Goal: Task Accomplishment & Management: Complete application form

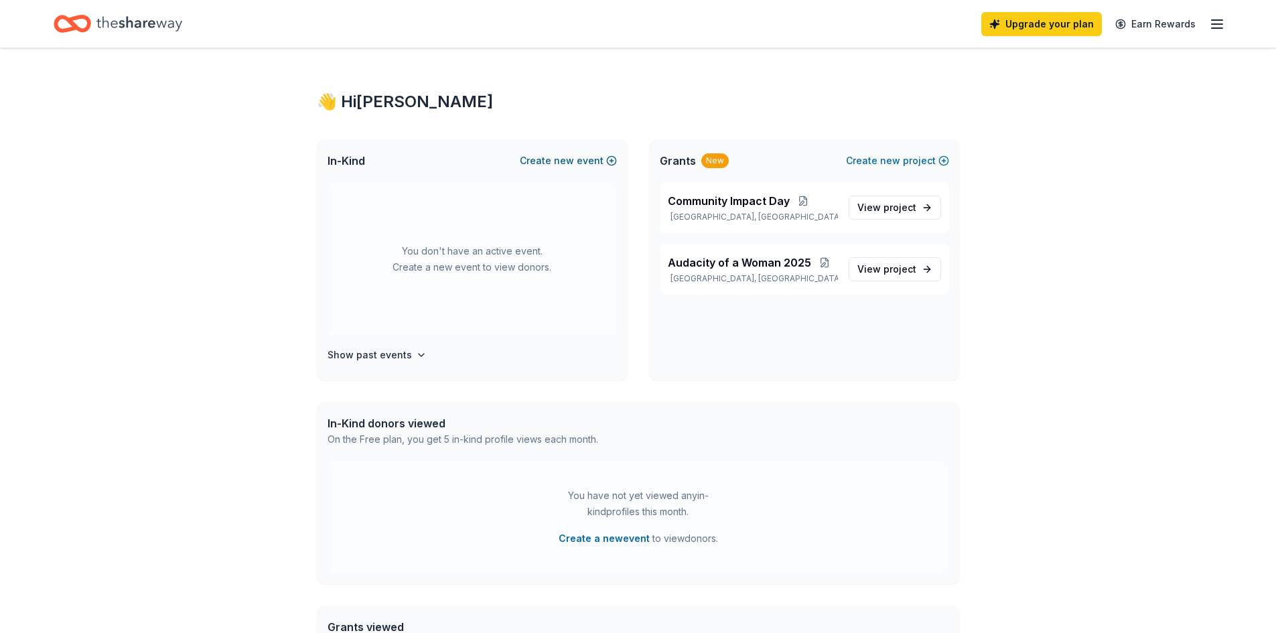
click at [590, 157] on button "Create new event" at bounding box center [568, 161] width 97 height 16
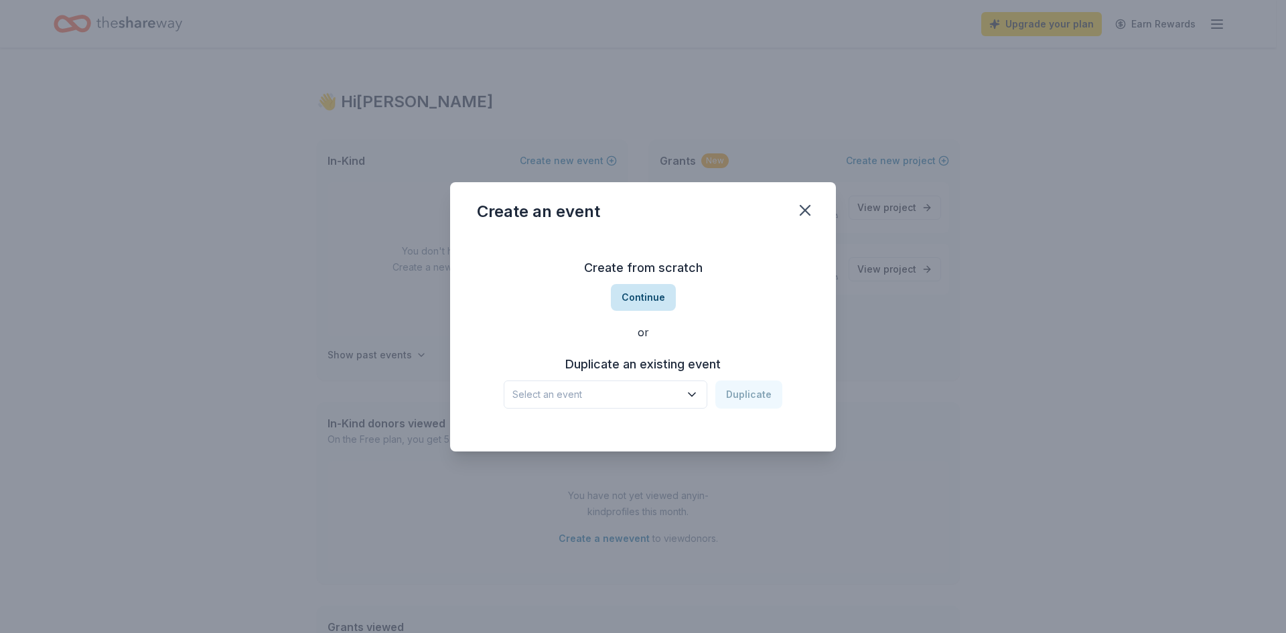
click at [656, 301] on button "Continue" at bounding box center [643, 297] width 65 height 27
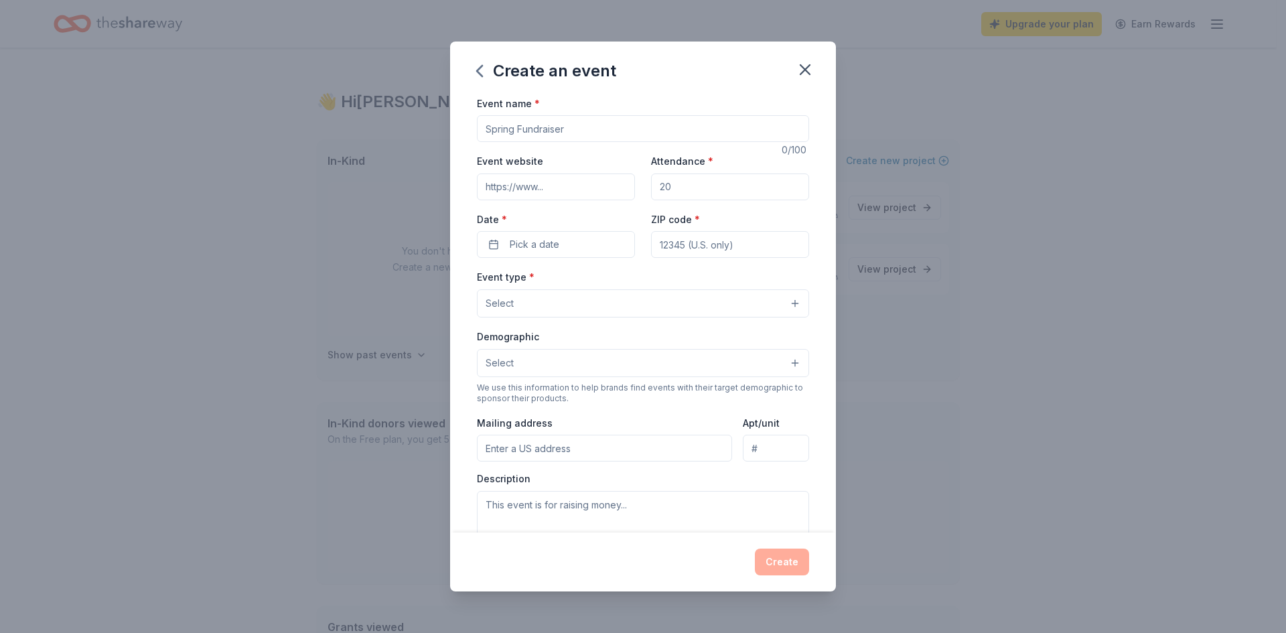
click at [610, 133] on input "Event name *" at bounding box center [643, 128] width 332 height 27
type input "Trauma Informed Ministry"
click at [586, 180] on input "Event website" at bounding box center [556, 187] width 158 height 27
type input "www.unitedwellsofrehoboth.com"
click at [688, 188] on input "Attendance *" at bounding box center [730, 187] width 158 height 27
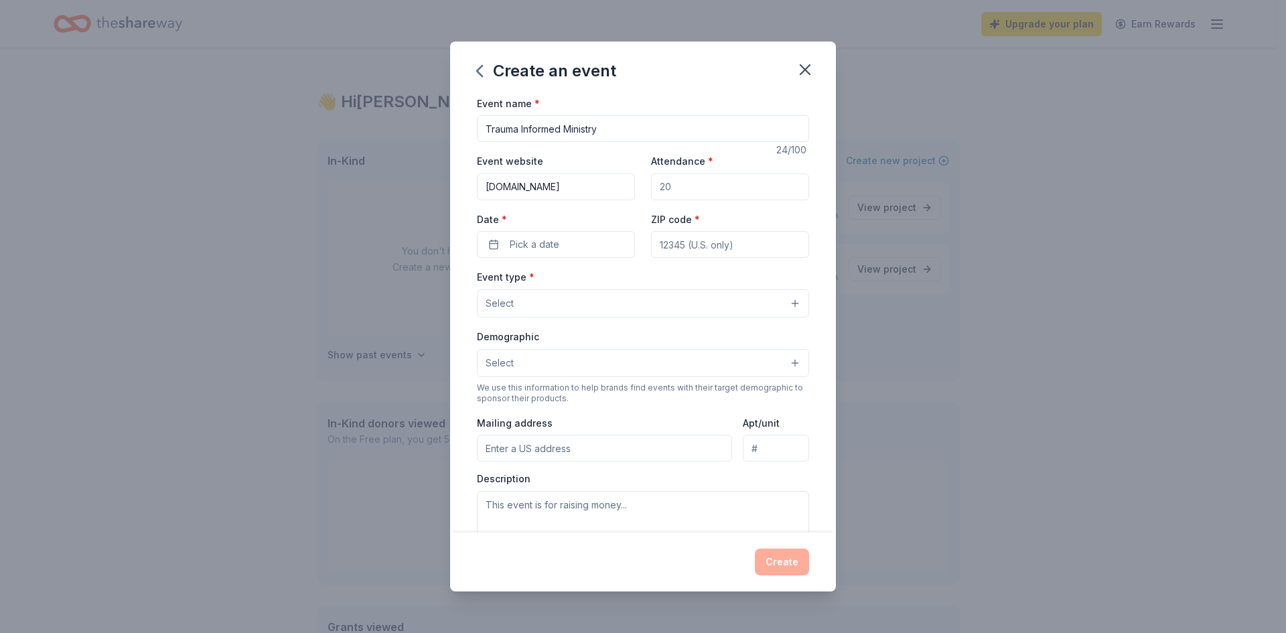
type input "60"
click at [604, 251] on button "Pick a date" at bounding box center [556, 244] width 158 height 27
click at [623, 283] on button "Go to next month" at bounding box center [625, 280] width 19 height 19
click at [622, 391] on button "15" at bounding box center [626, 389] width 24 height 24
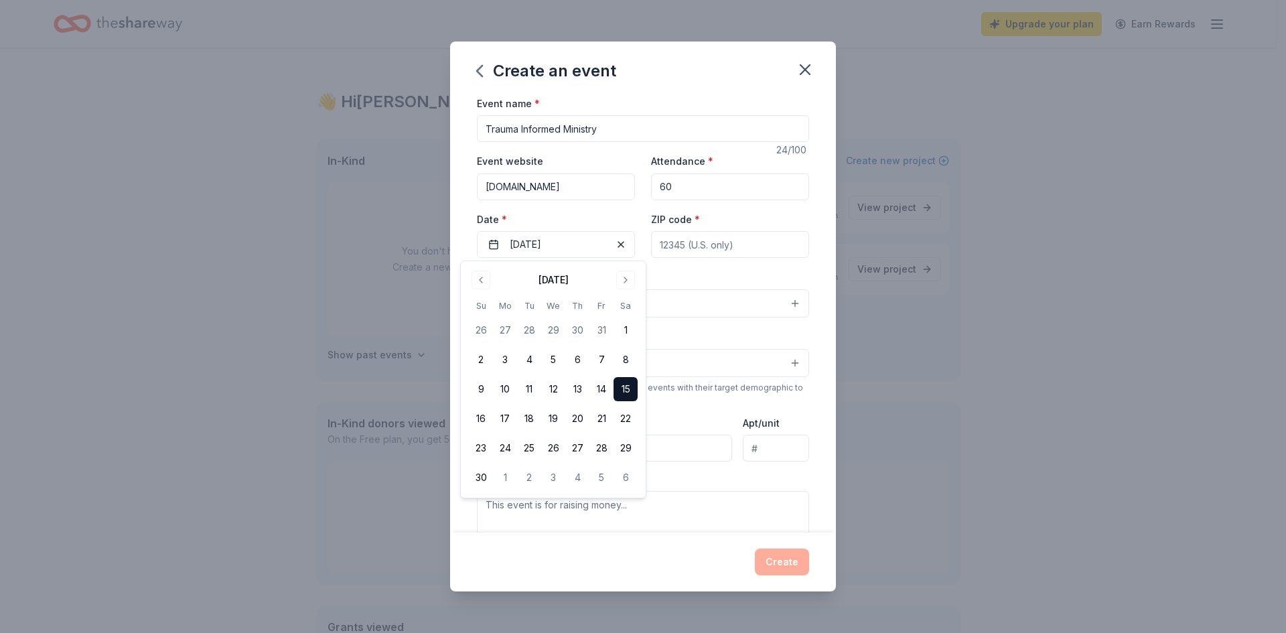
click at [738, 243] on input "ZIP code *" at bounding box center [730, 244] width 158 height 27
type input "23224"
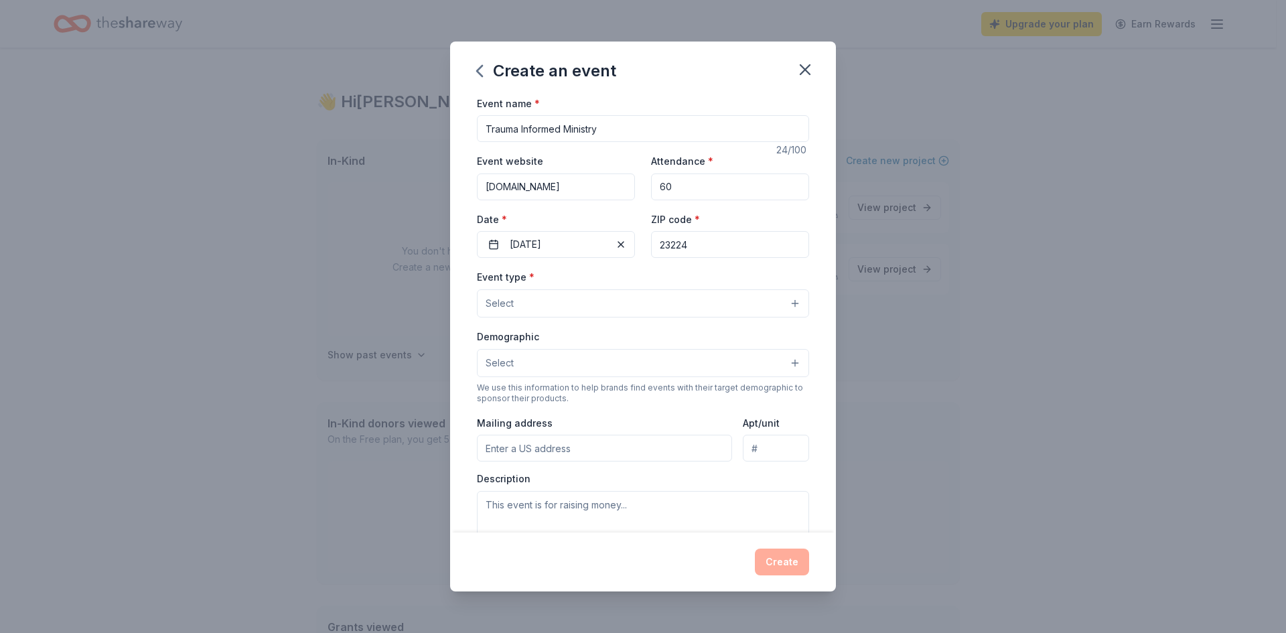
type input "5335 Limestone Dr"
click at [655, 306] on button "Select" at bounding box center [643, 303] width 332 height 28
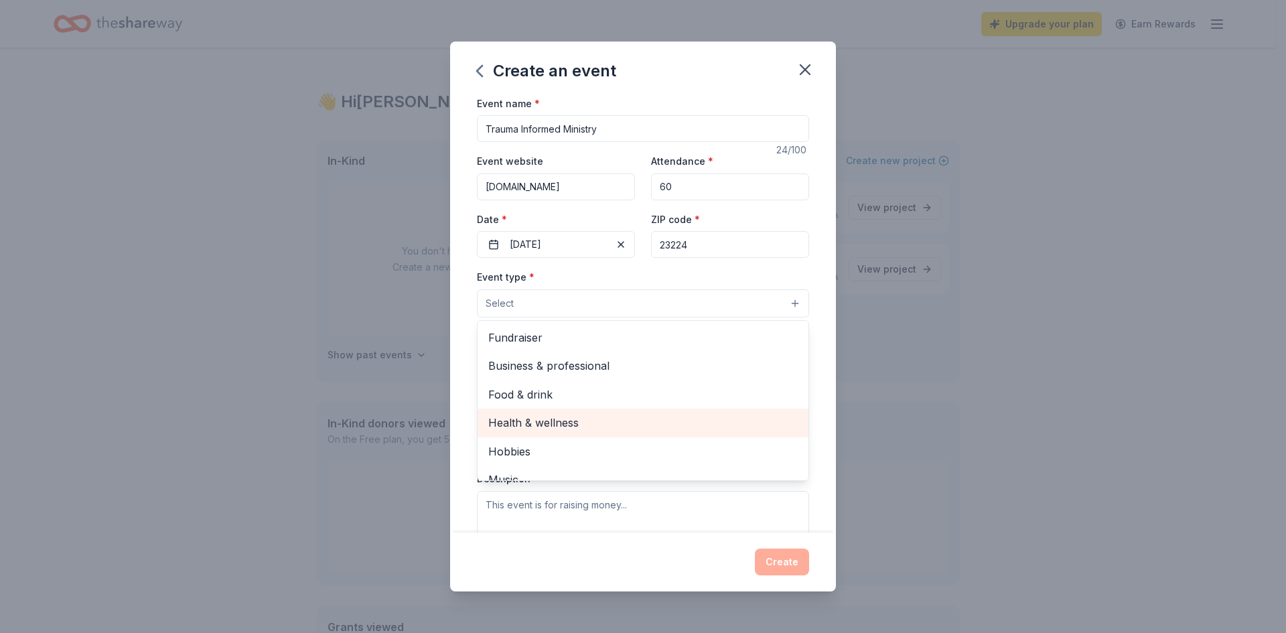
click at [569, 419] on span "Health & wellness" at bounding box center [642, 422] width 309 height 17
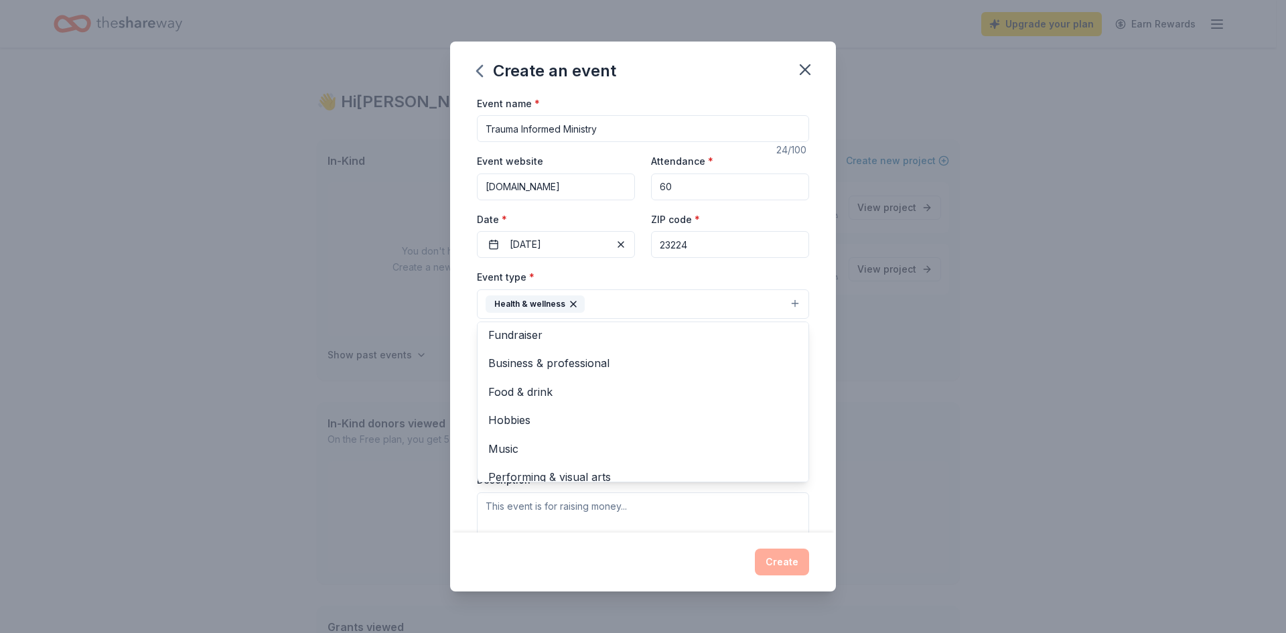
scroll to position [16, 0]
click at [800, 461] on div "Event name * Trauma Informed Ministry 24 /100 Event website www.unitedwellsofre…" at bounding box center [643, 314] width 386 height 438
click at [788, 364] on button "Select" at bounding box center [643, 364] width 332 height 28
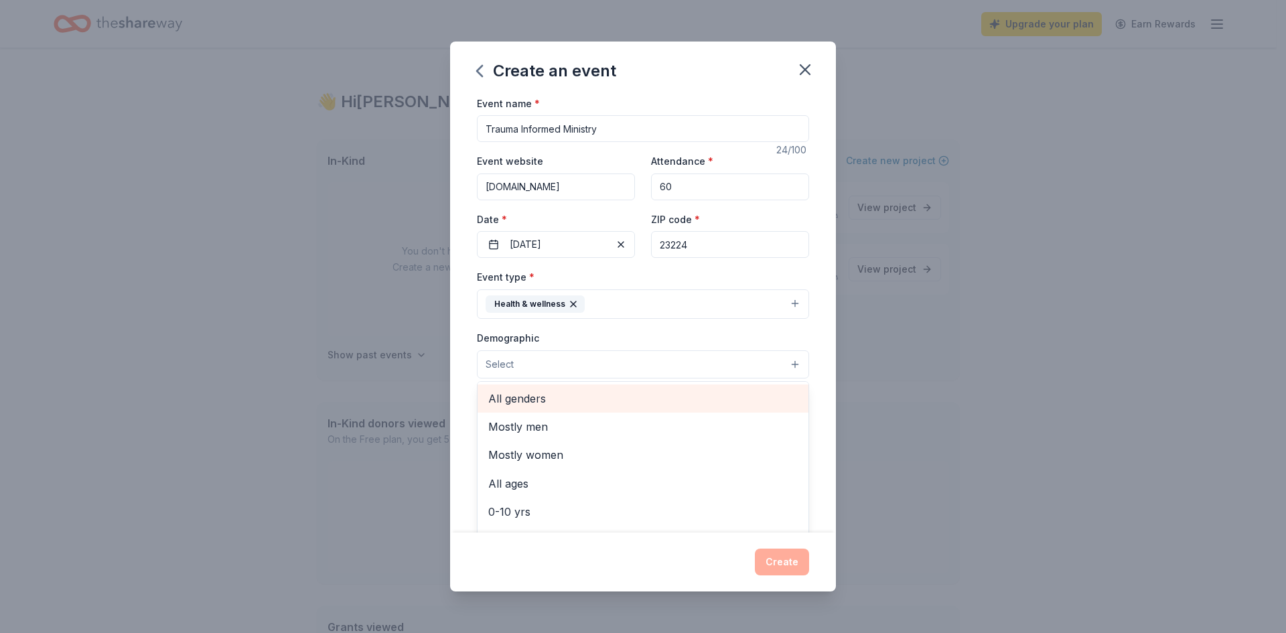
click at [541, 394] on span "All genders" at bounding box center [642, 398] width 309 height 17
click at [951, 436] on div "Create an event Event name * Trauma Informed Ministry 24 /100 Event website www…" at bounding box center [643, 316] width 1286 height 633
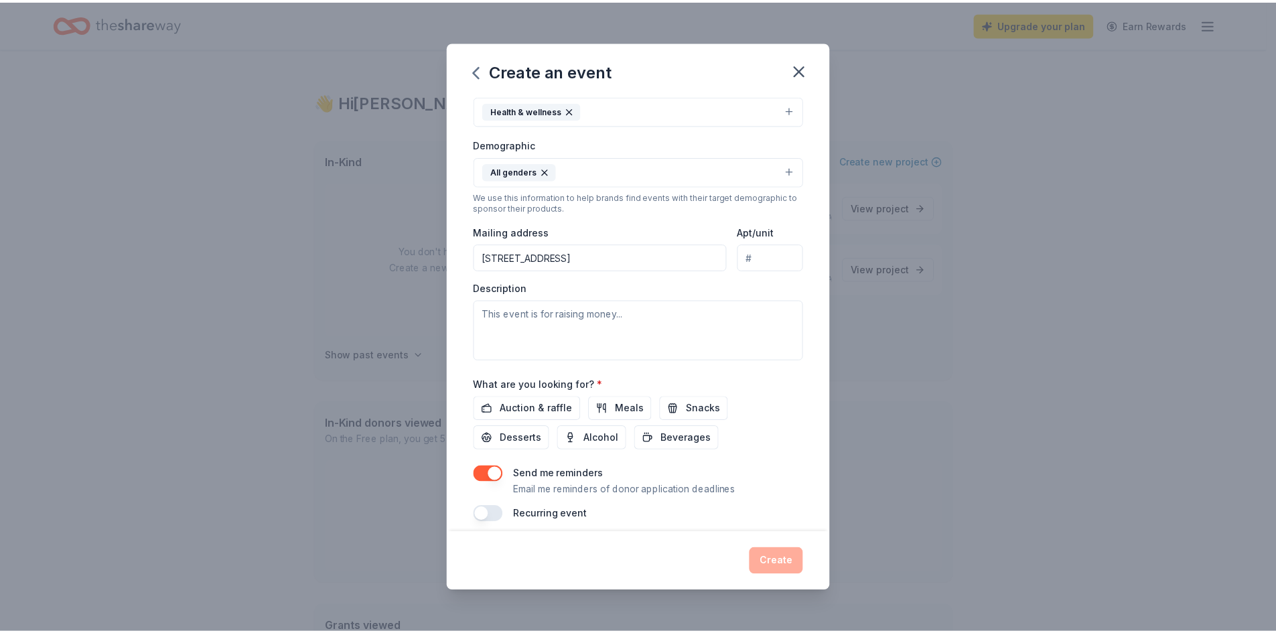
scroll to position [205, 0]
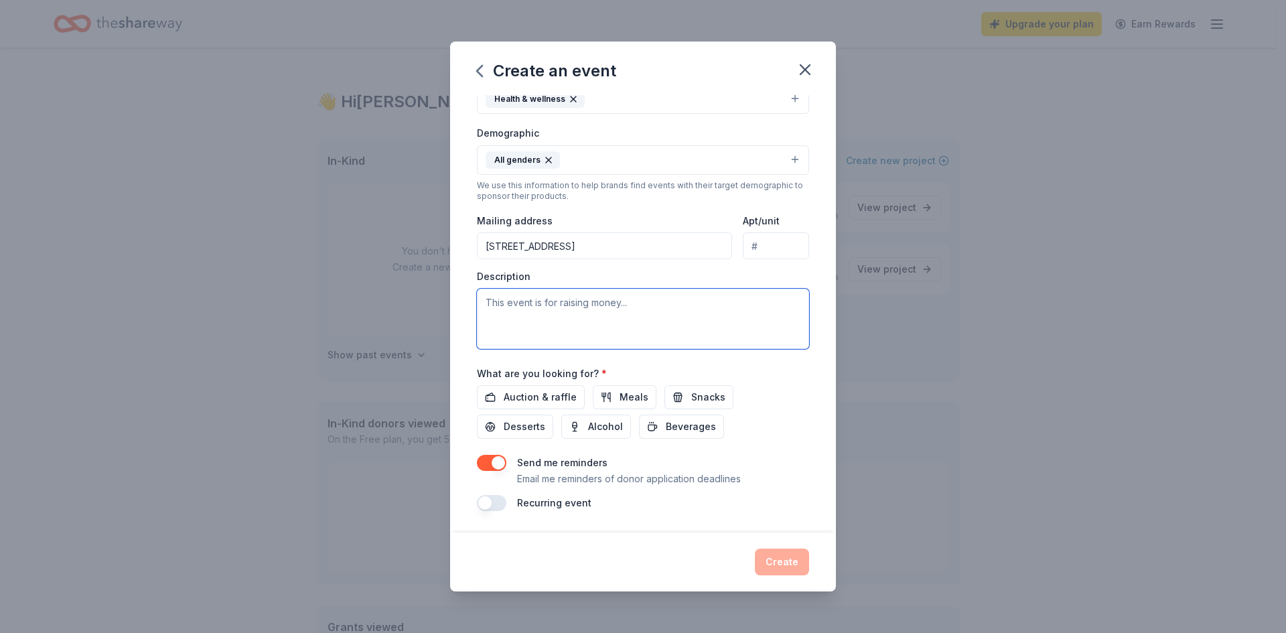
click at [590, 301] on textarea at bounding box center [643, 319] width 332 height 60
type textarea "Education and mental health awareness for faith leaders. Informing faith leader…"
click at [631, 395] on span "Meals" at bounding box center [634, 397] width 29 height 16
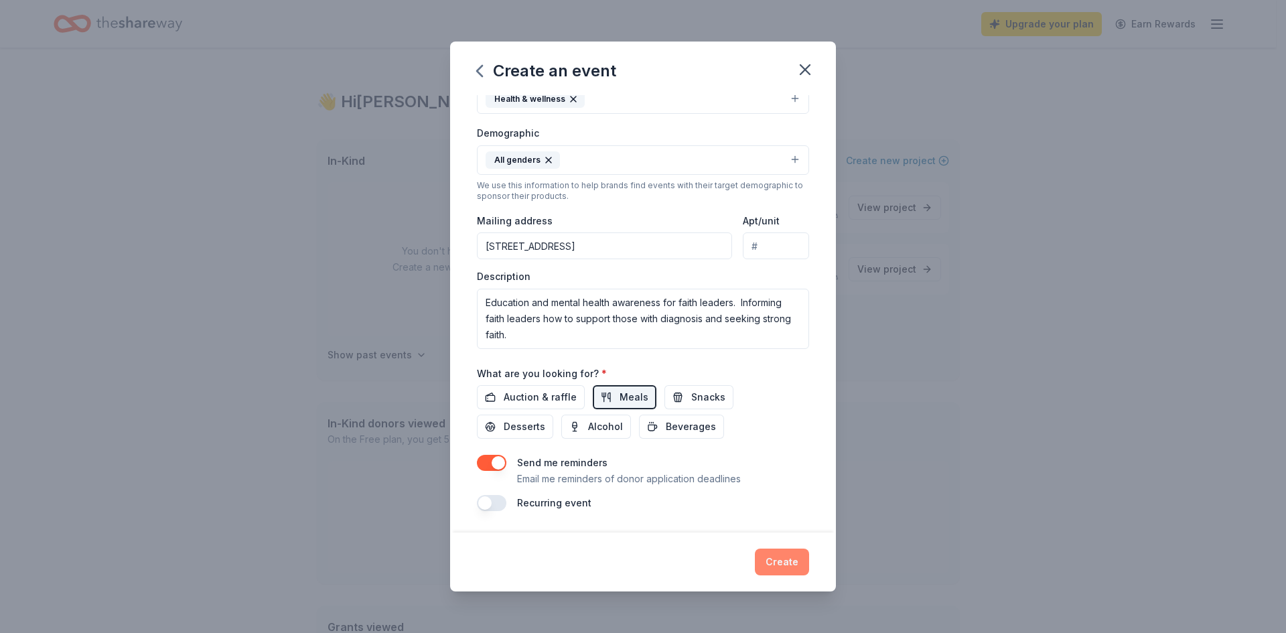
click at [793, 559] on button "Create" at bounding box center [782, 562] width 54 height 27
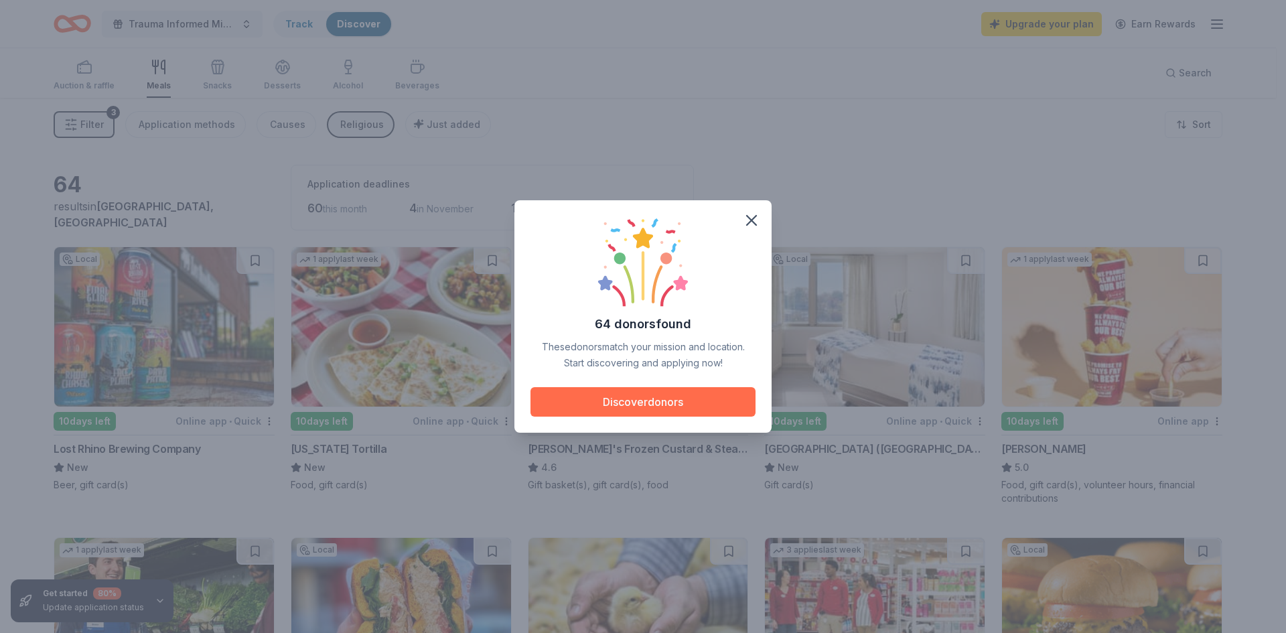
click at [658, 405] on button "Discover donors" at bounding box center [643, 401] width 225 height 29
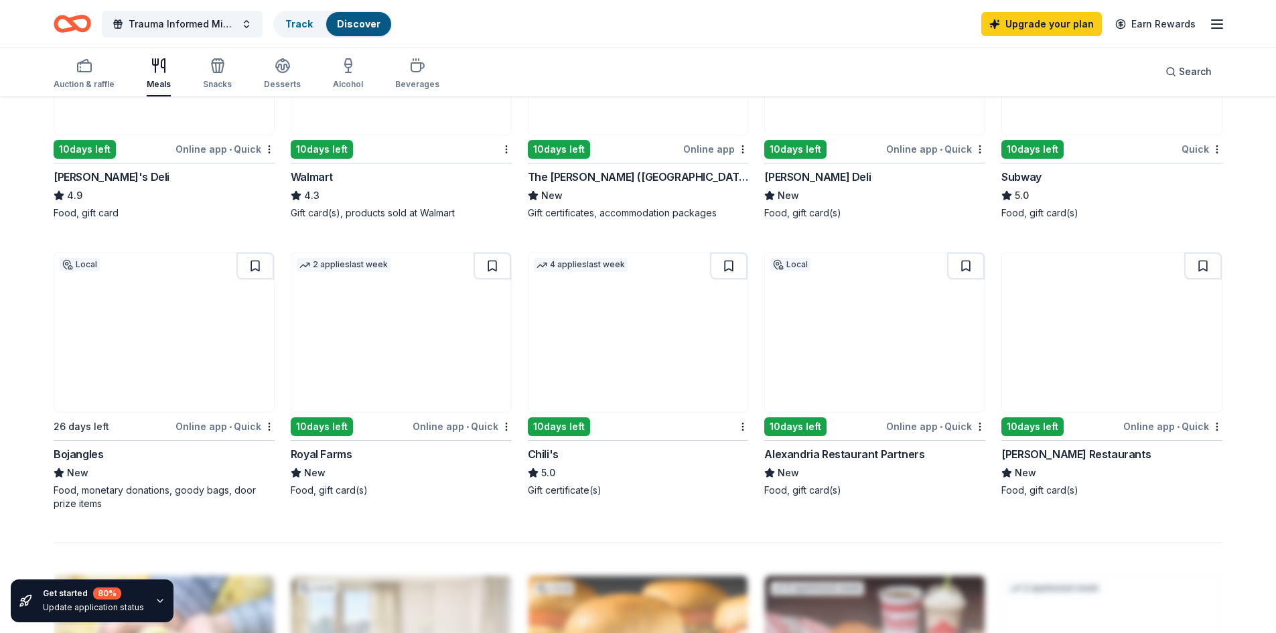
scroll to position [849, 0]
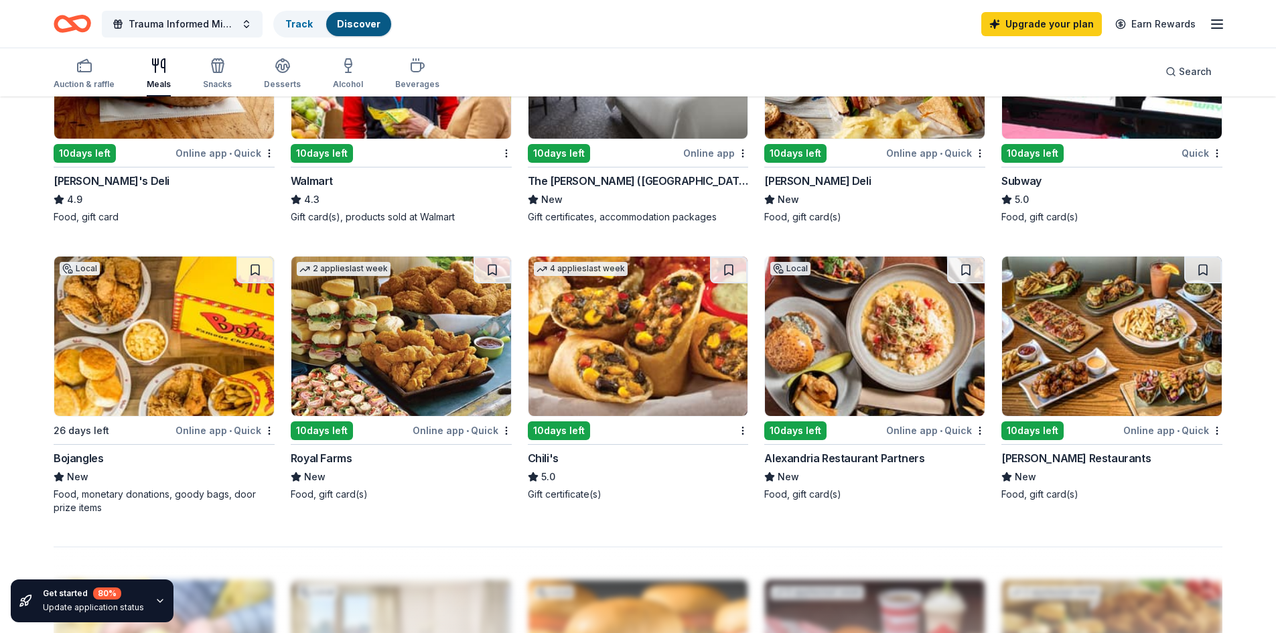
click at [467, 432] on span "•" at bounding box center [467, 430] width 3 height 11
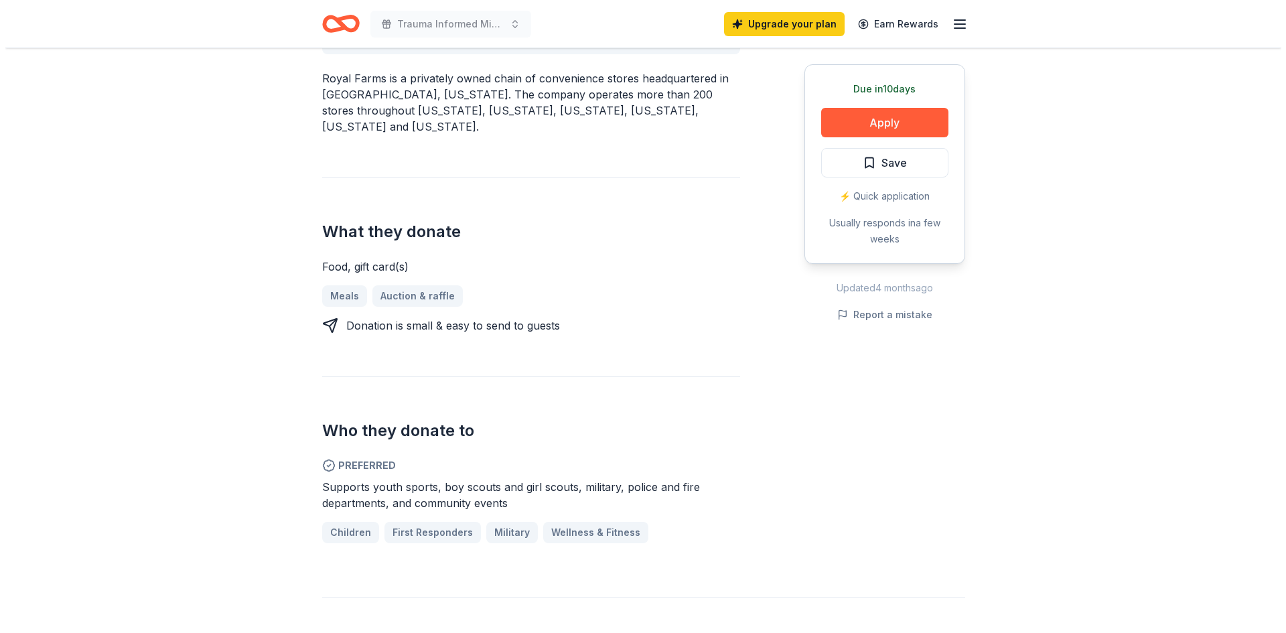
scroll to position [433, 0]
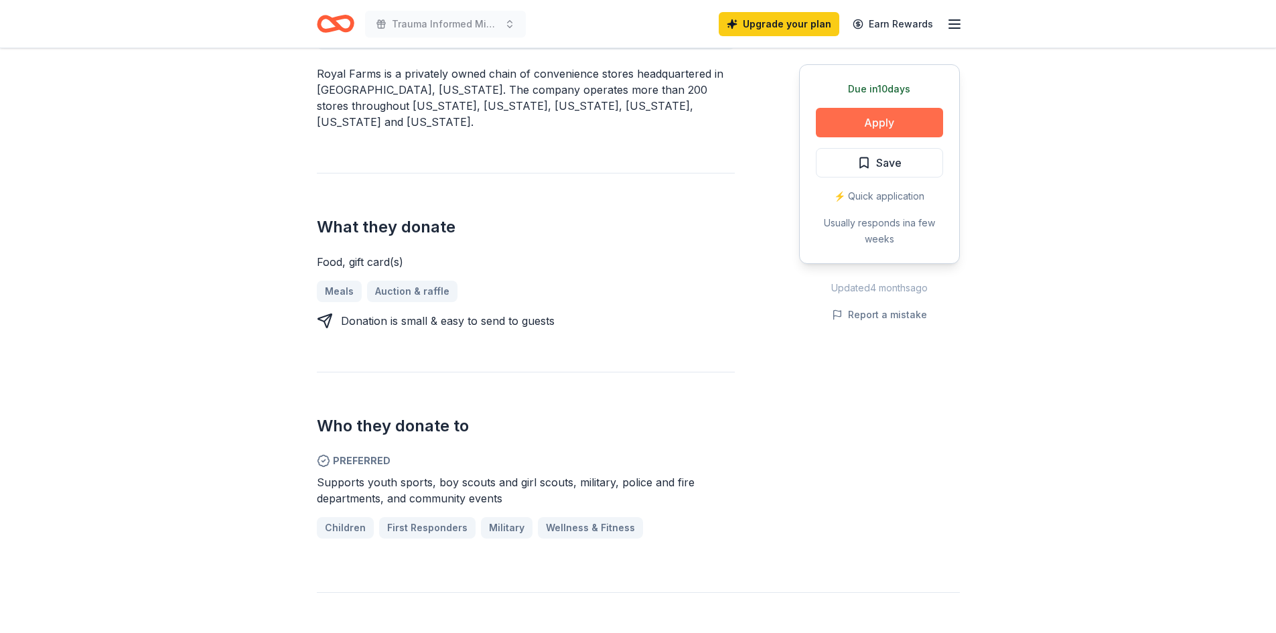
click at [900, 121] on button "Apply" at bounding box center [879, 122] width 127 height 29
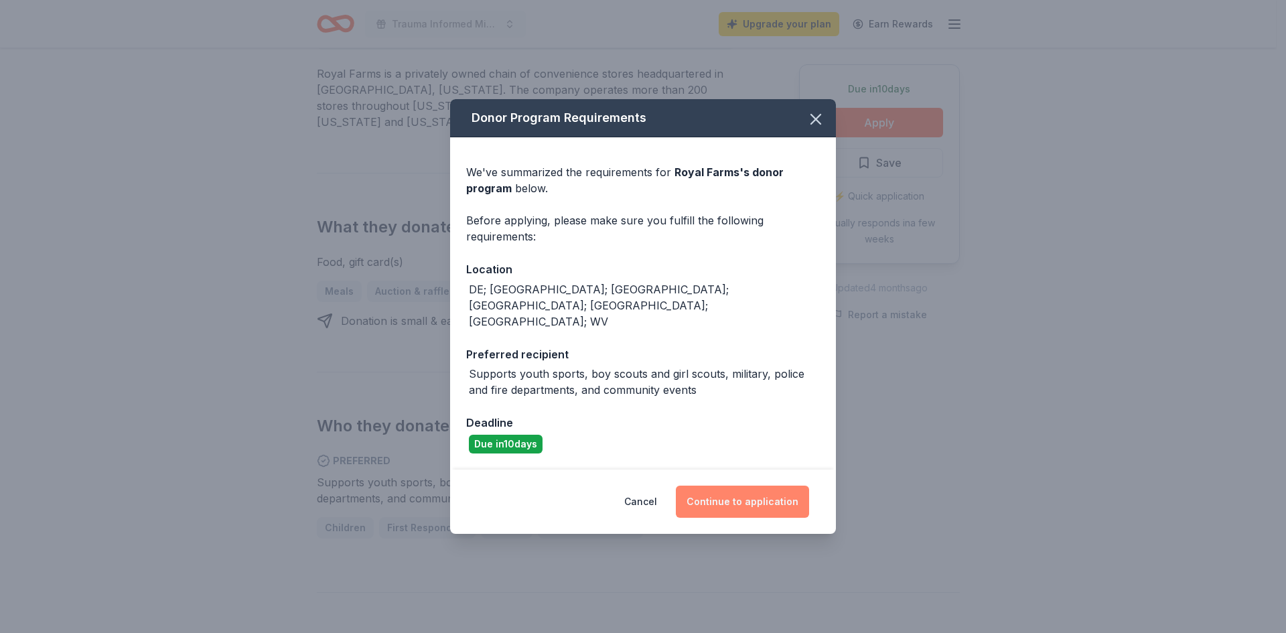
click at [736, 488] on button "Continue to application" at bounding box center [742, 502] width 133 height 32
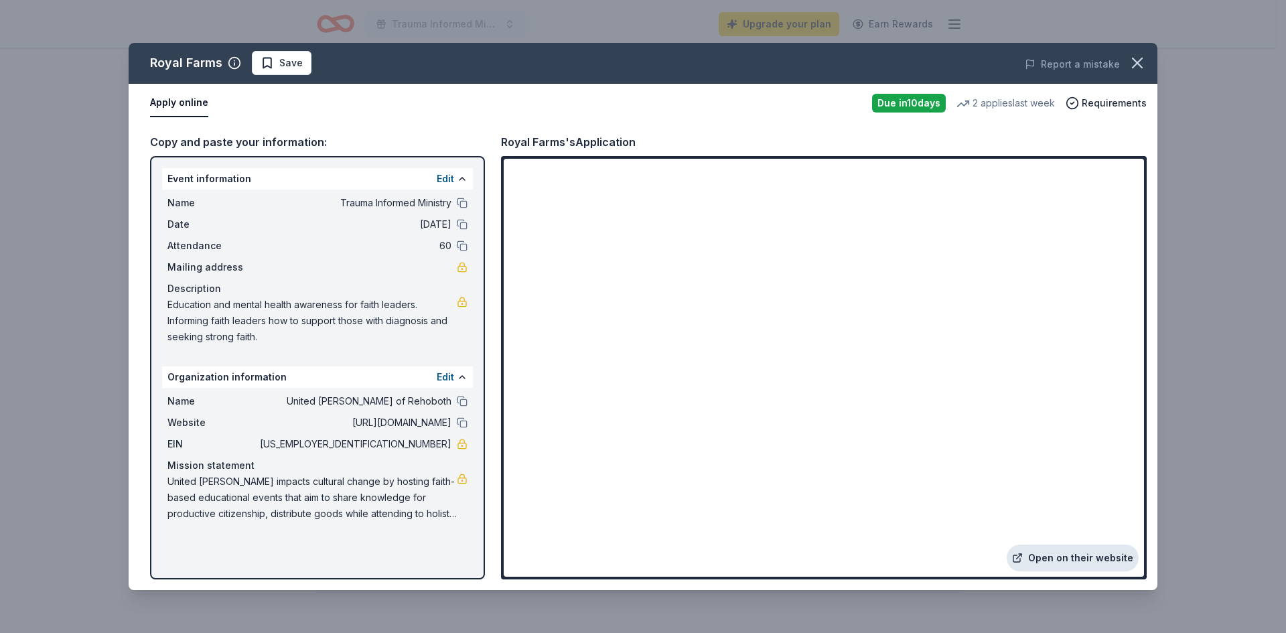
click at [1066, 558] on link "Open on their website" at bounding box center [1073, 558] width 132 height 27
